Goal: Task Accomplishment & Management: Use online tool/utility

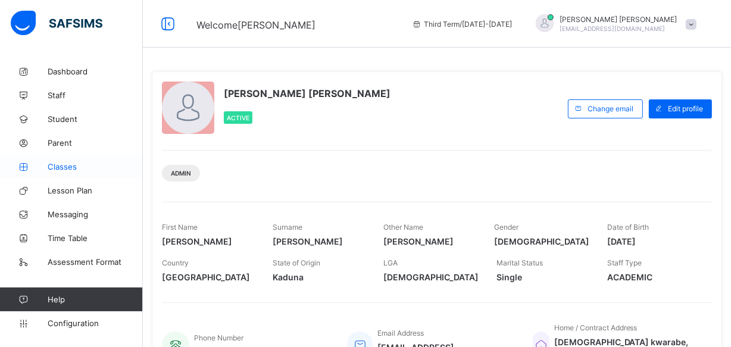
click at [86, 169] on span "Classes" at bounding box center [95, 167] width 95 height 10
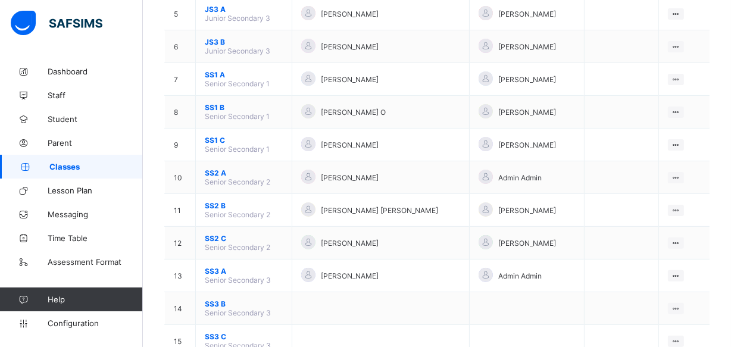
scroll to position [304, 0]
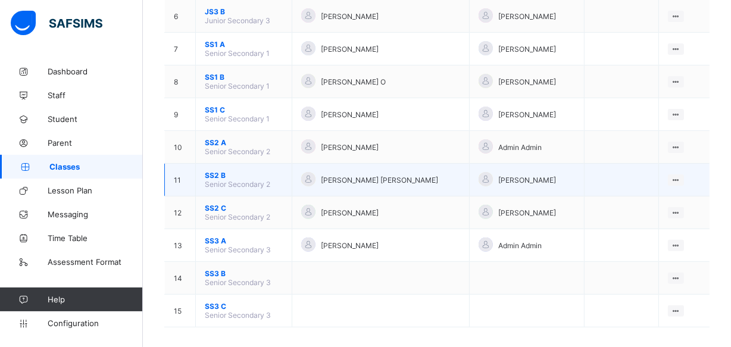
click at [232, 171] on span "SS2 B" at bounding box center [244, 175] width 78 height 9
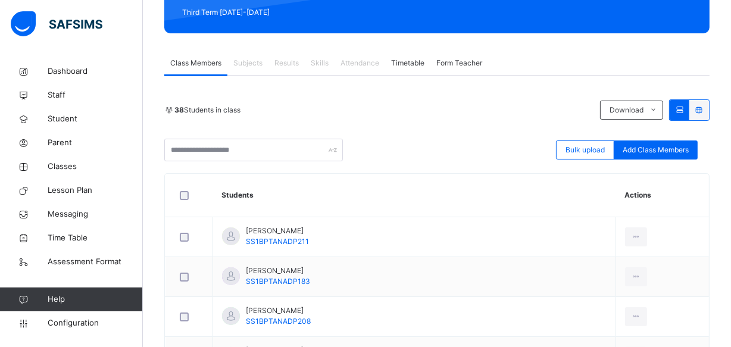
scroll to position [54, 0]
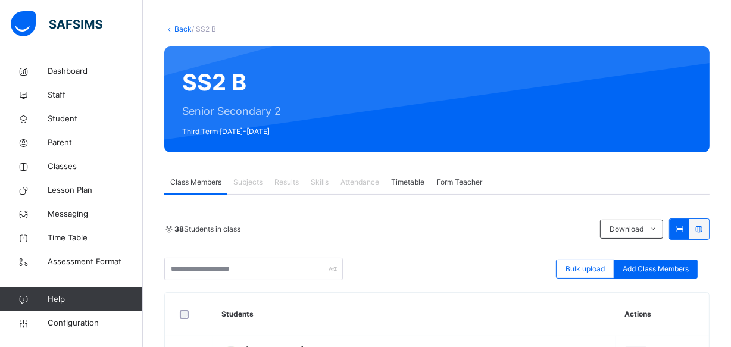
click at [205, 179] on span "Class Members" at bounding box center [195, 182] width 51 height 11
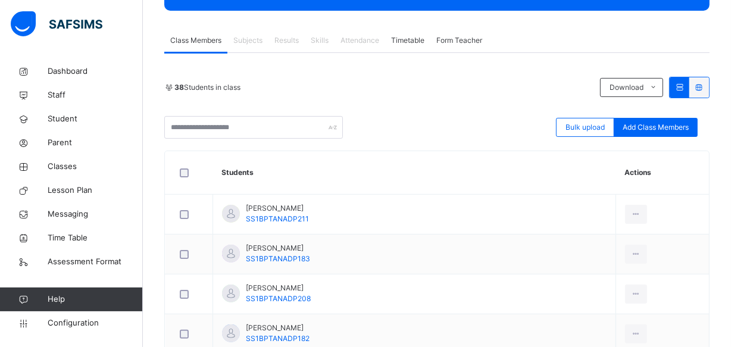
scroll to position [216, 0]
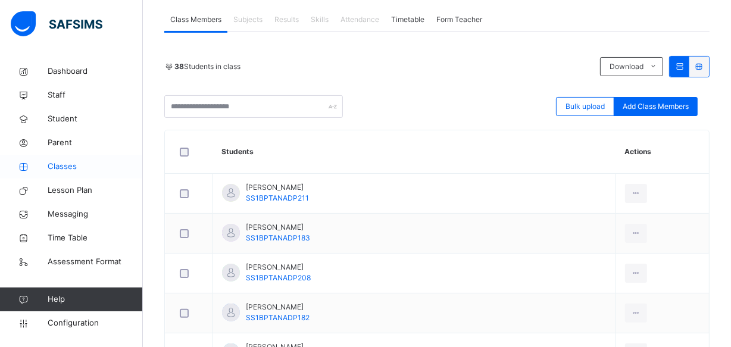
click at [76, 167] on span "Classes" at bounding box center [95, 167] width 95 height 12
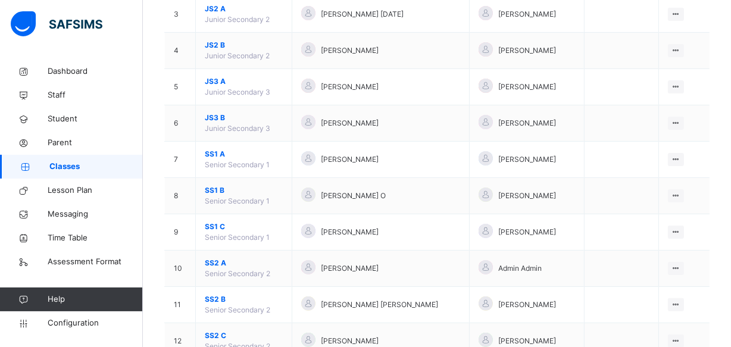
scroll to position [368, 0]
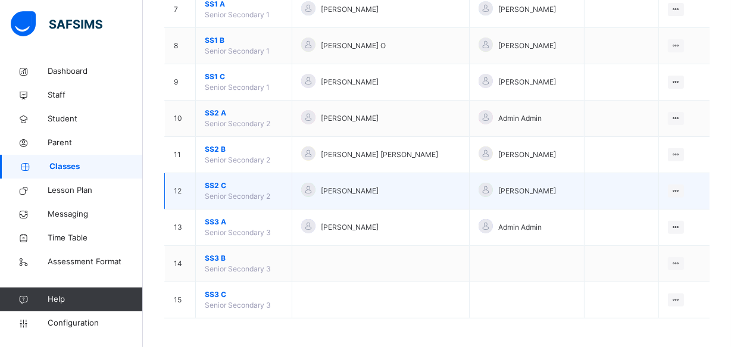
click at [220, 180] on span "SS2 C" at bounding box center [244, 185] width 78 height 11
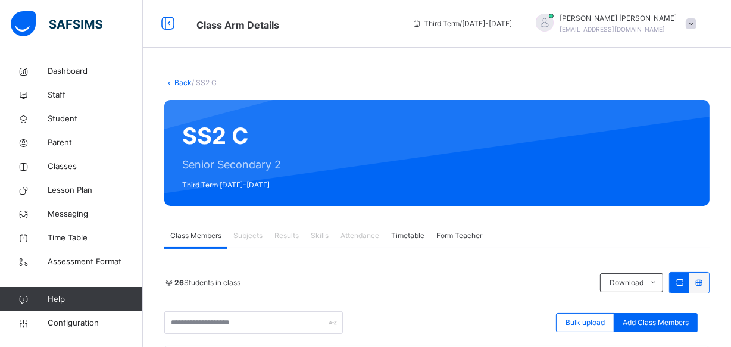
click at [697, 24] on span at bounding box center [691, 23] width 11 height 11
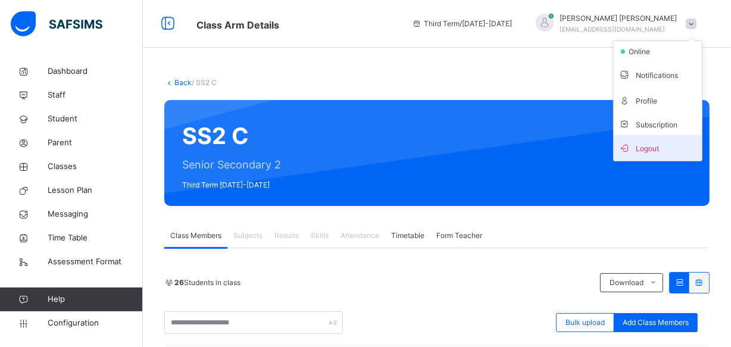
click at [654, 147] on span "Logout" at bounding box center [658, 148] width 79 height 16
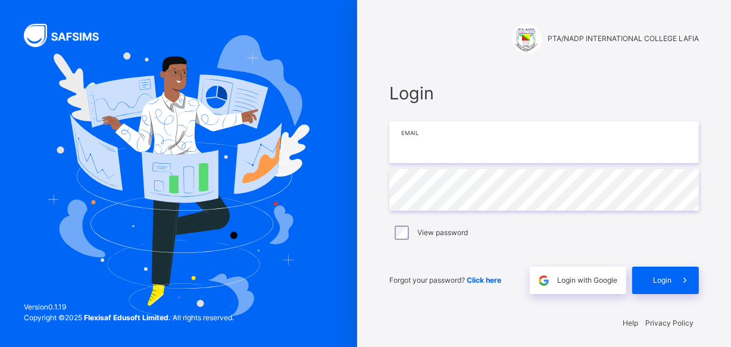
type input "**********"
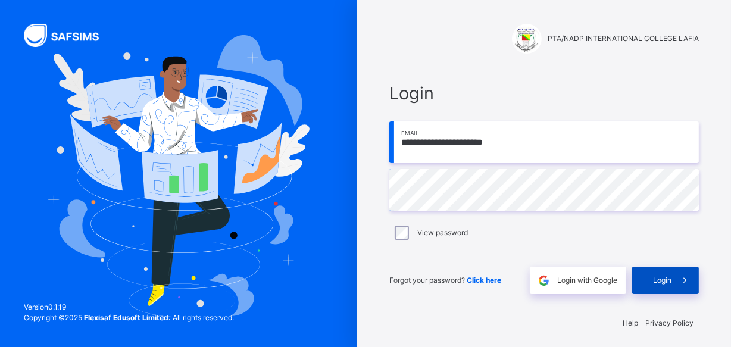
click at [662, 280] on span "Login" at bounding box center [662, 280] width 18 height 11
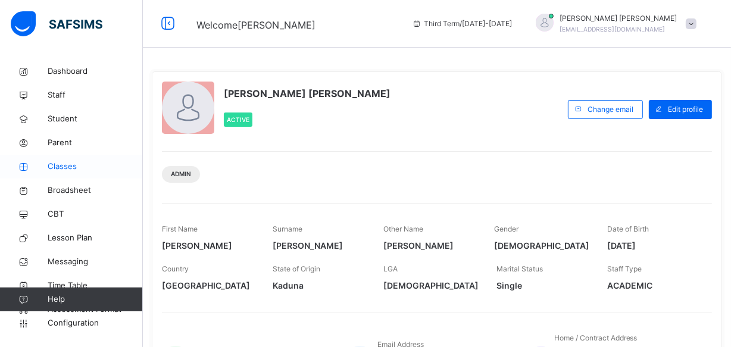
click at [73, 164] on span "Classes" at bounding box center [95, 167] width 95 height 12
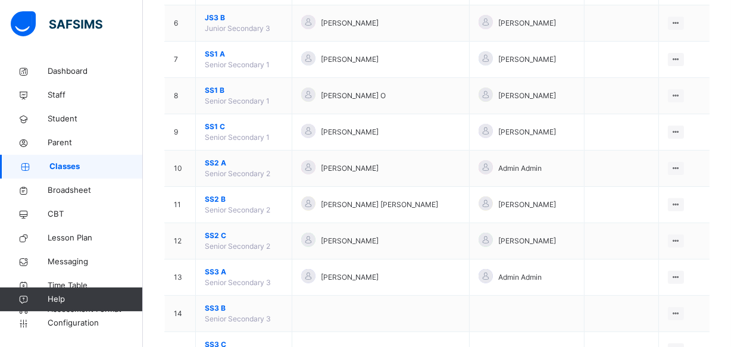
scroll to position [325, 0]
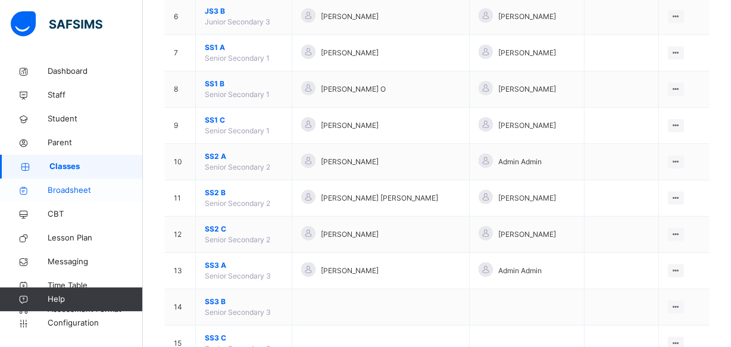
click at [76, 191] on span "Broadsheet" at bounding box center [95, 191] width 95 height 12
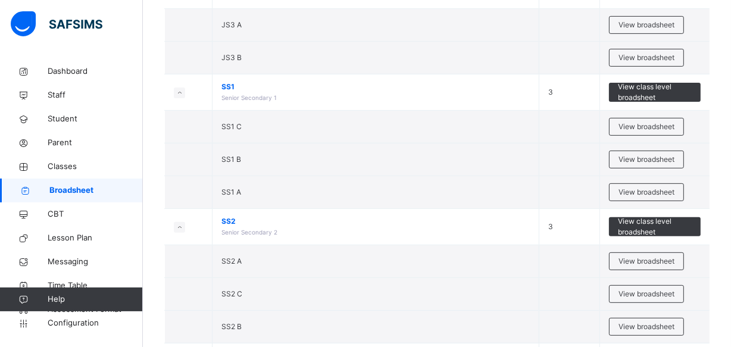
scroll to position [487, 0]
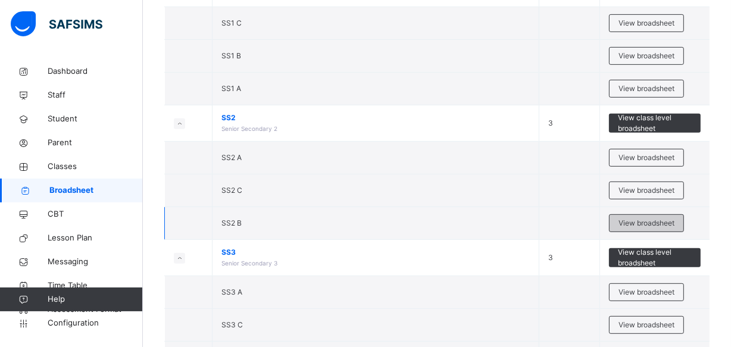
click at [635, 222] on span "View broadsheet" at bounding box center [647, 223] width 56 height 11
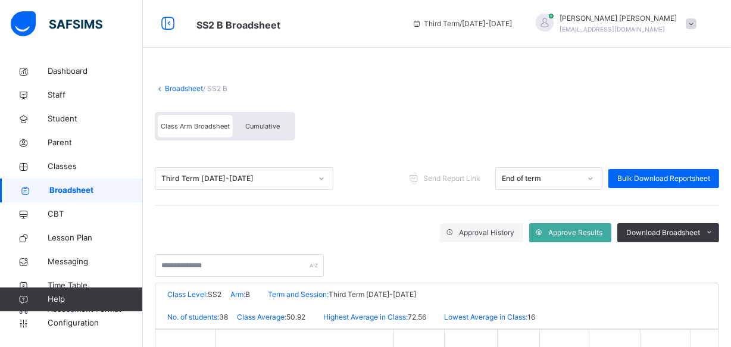
click at [273, 123] on span "Cumulative" at bounding box center [262, 126] width 35 height 8
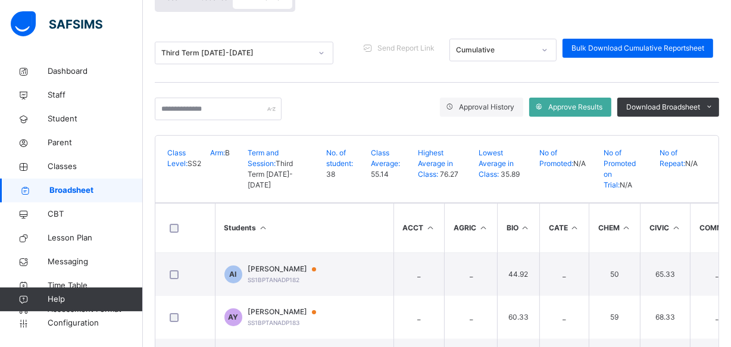
scroll to position [54, 0]
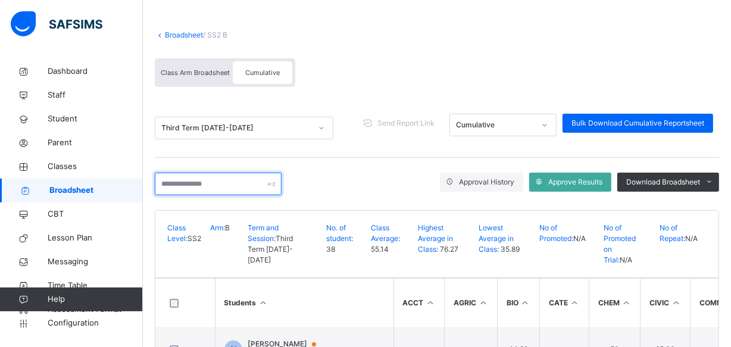
click at [167, 184] on input "text" at bounding box center [218, 184] width 127 height 23
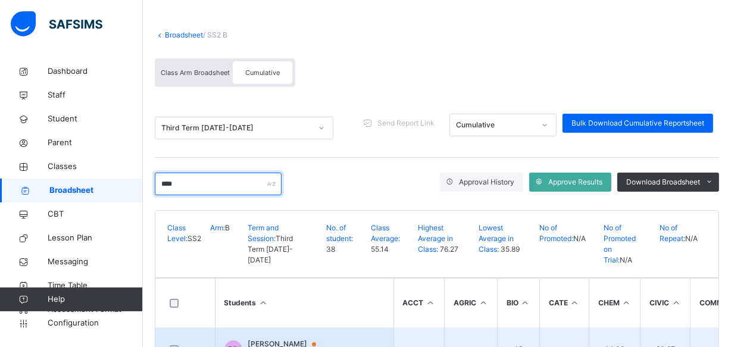
type input "****"
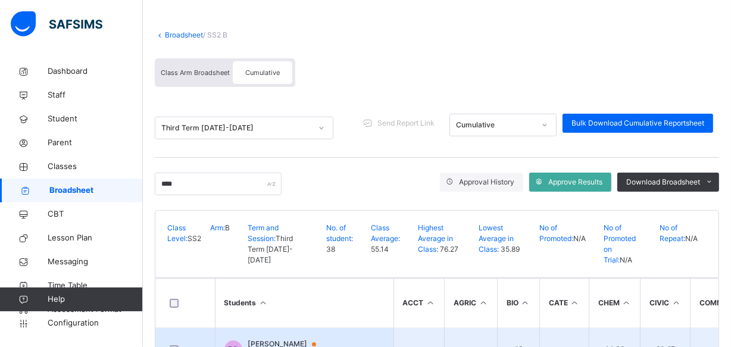
click at [261, 339] on span "[PERSON_NAME]" at bounding box center [287, 344] width 79 height 11
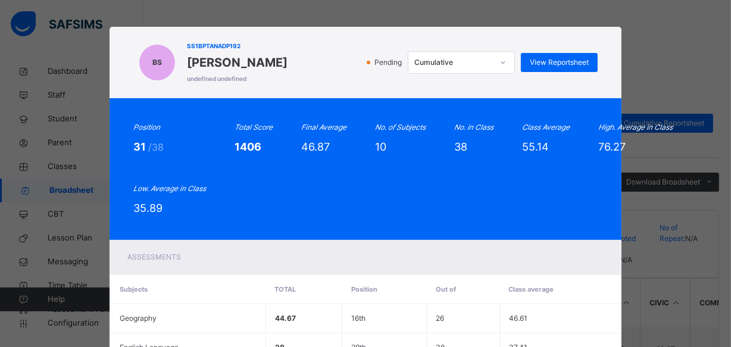
scroll to position [0, 0]
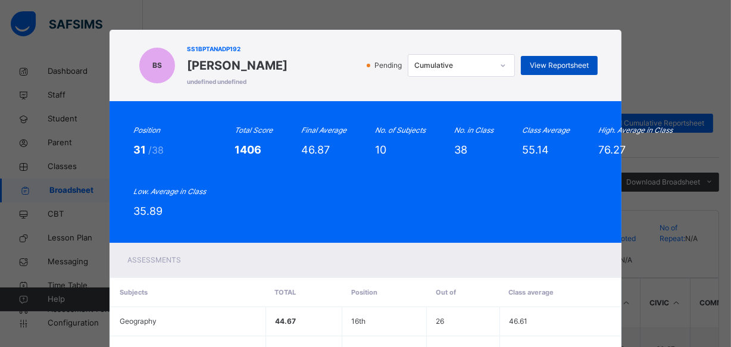
click at [560, 61] on span "View Reportsheet" at bounding box center [559, 65] width 59 height 11
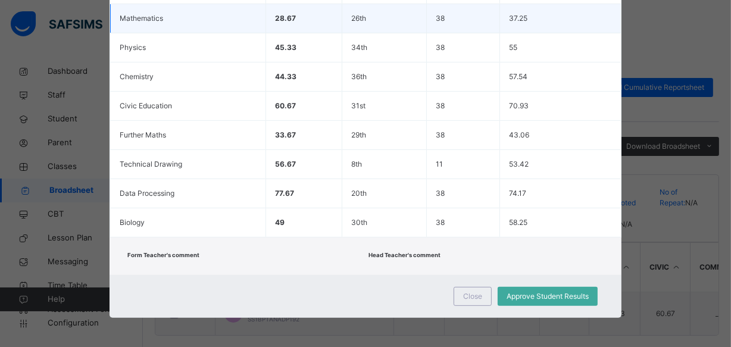
scroll to position [95, 0]
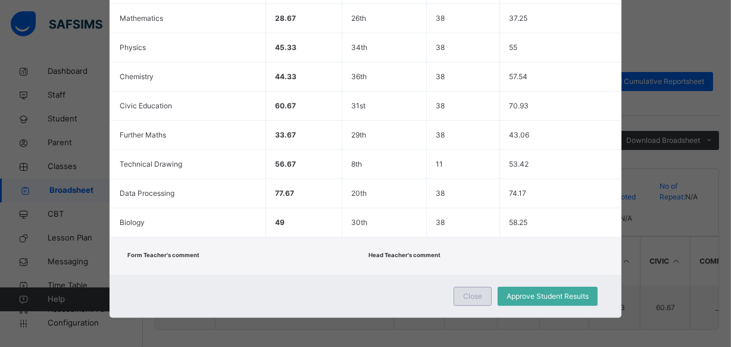
click at [470, 296] on span "Close" at bounding box center [472, 296] width 19 height 11
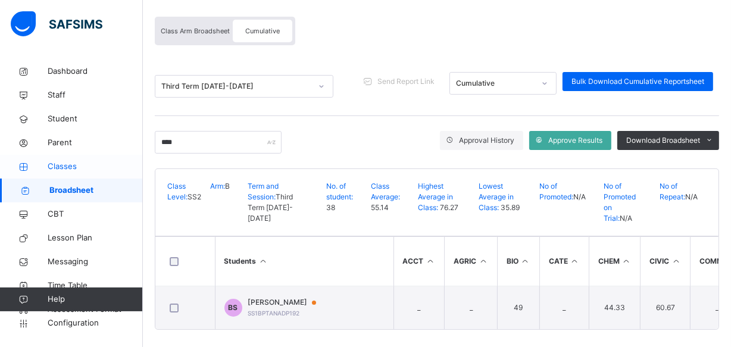
click at [77, 166] on span "Classes" at bounding box center [95, 167] width 95 height 12
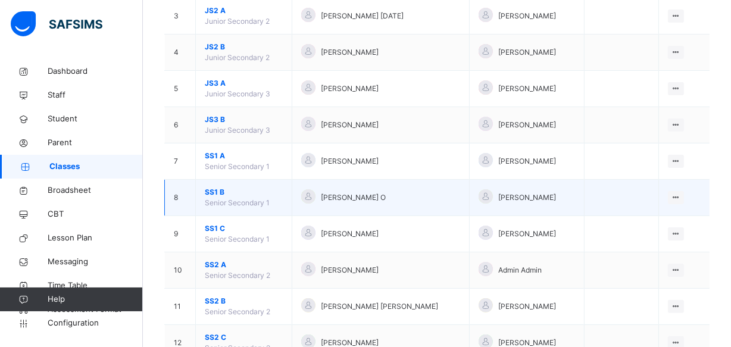
scroll to position [368, 0]
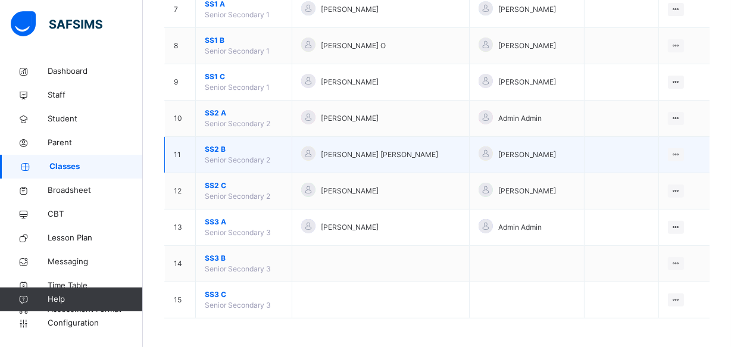
click at [231, 148] on span "SS2 B" at bounding box center [244, 149] width 78 height 11
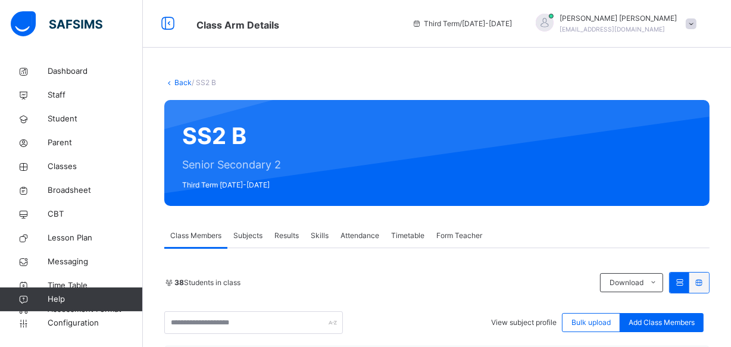
click at [292, 233] on span "Results" at bounding box center [286, 235] width 24 height 11
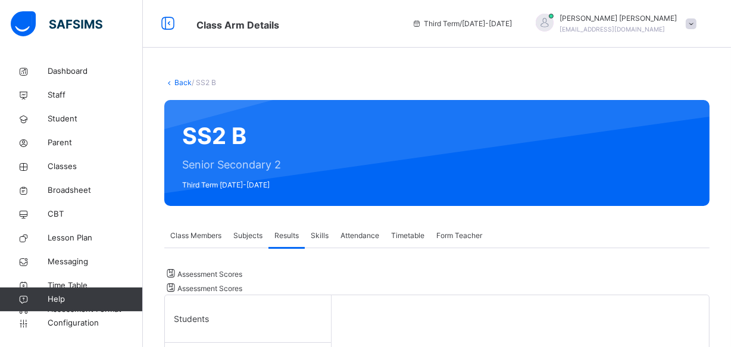
scroll to position [270, 0]
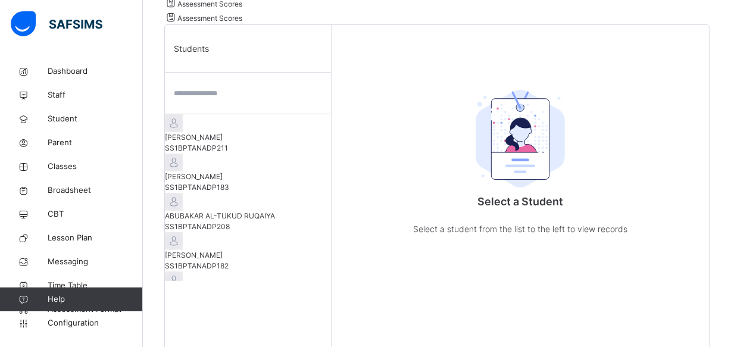
click at [228, 152] on span "SS1BPTANADP211" at bounding box center [196, 147] width 63 height 9
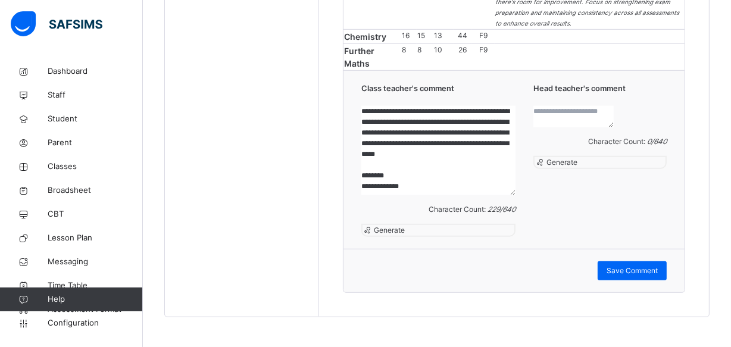
scroll to position [967, 0]
click at [476, 148] on textarea "**********" at bounding box center [438, 150] width 155 height 89
drag, startPoint x: 353, startPoint y: 158, endPoint x: 441, endPoint y: 136, distance: 90.3
click at [441, 136] on textarea "**********" at bounding box center [438, 150] width 155 height 89
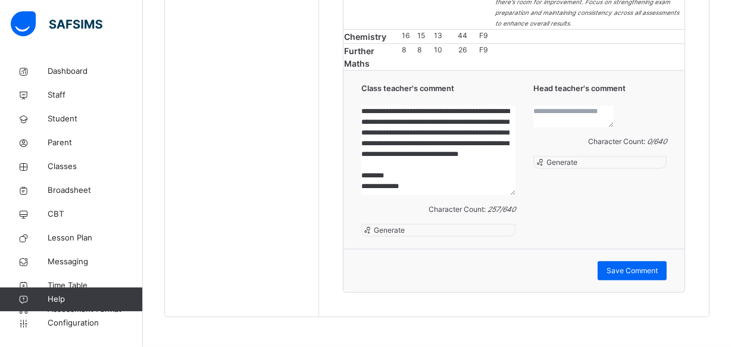
type textarea "**********"
click at [548, 106] on textarea at bounding box center [574, 116] width 80 height 21
click at [561, 167] on span "Generate" at bounding box center [561, 162] width 33 height 9
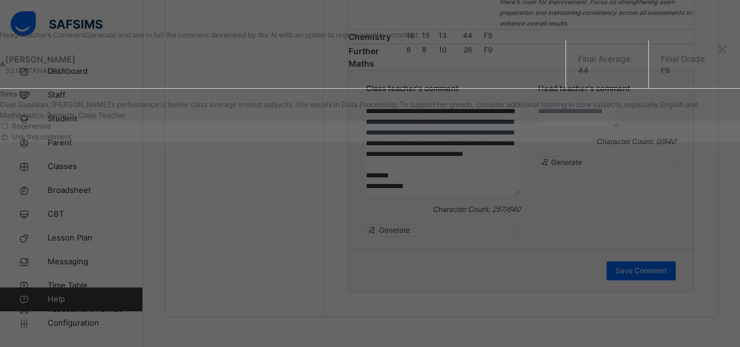
click at [71, 141] on span "Use this comment" at bounding box center [40, 136] width 61 height 9
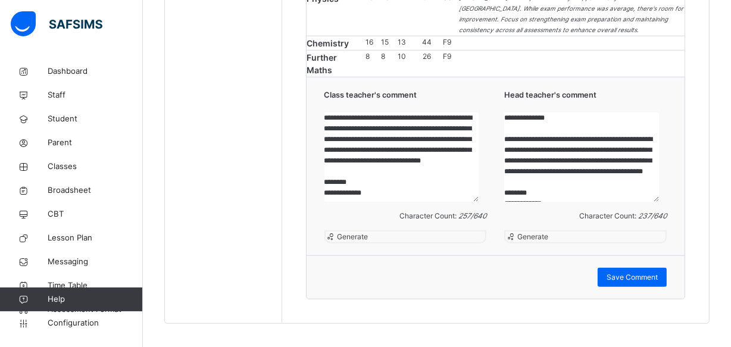
scroll to position [967, 0]
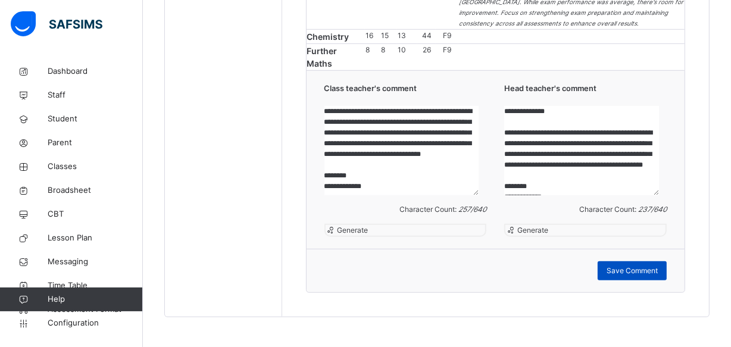
click at [645, 266] on span "Save Comment" at bounding box center [632, 271] width 51 height 11
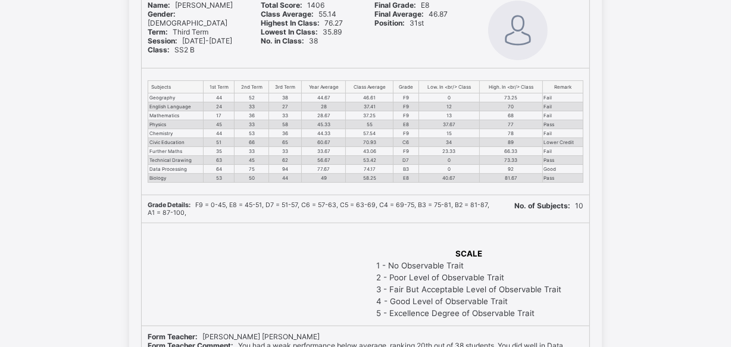
scroll to position [54, 0]
